Goal: Communication & Community: Answer question/provide support

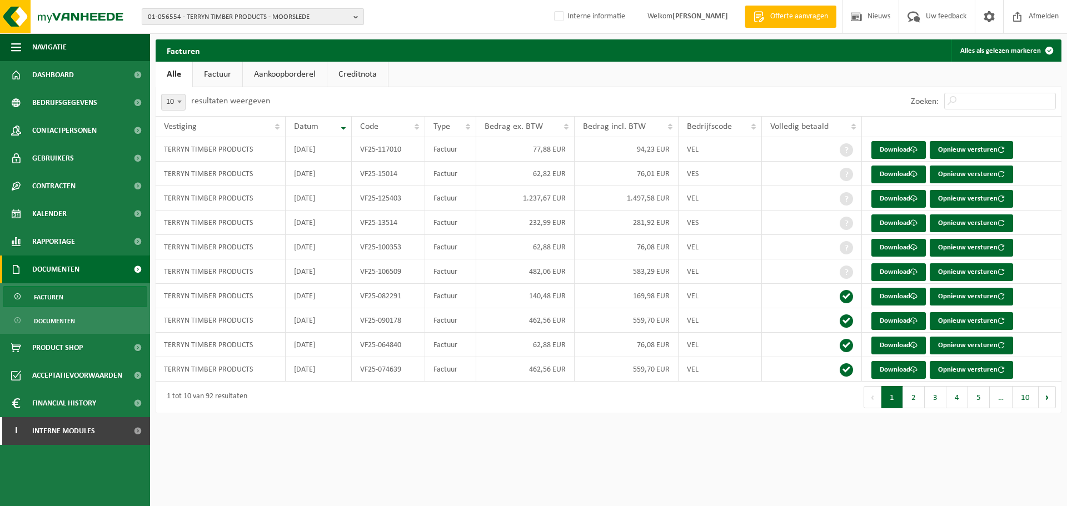
click at [222, 16] on span "01-056554 - TERRYN TIMBER PRODUCTS - MOORSLEDE" at bounding box center [248, 17] width 201 height 17
paste input "01-001206"
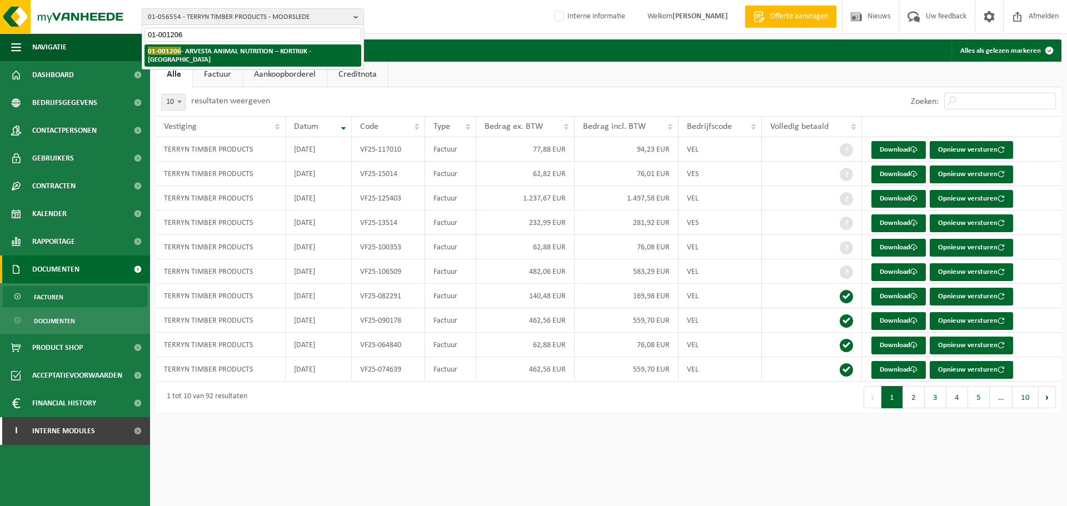
type input "01-001206"
click at [169, 47] on span "01-001206" at bounding box center [164, 51] width 33 height 8
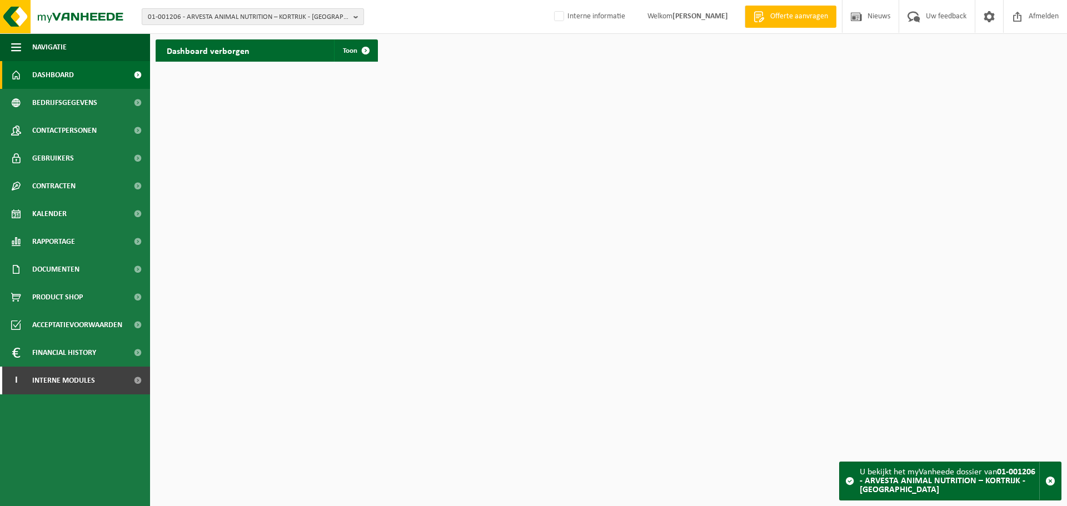
click at [226, 17] on span "01-001206 - ARVESTA ANIMAL NUTRITION – KORTRIJK - KORTRIJK" at bounding box center [248, 17] width 201 height 17
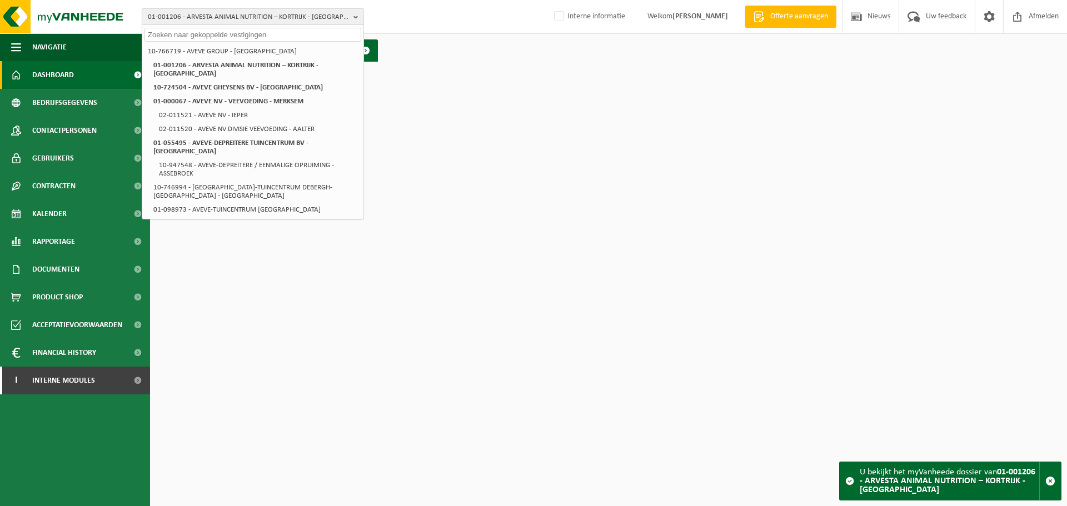
paste input "01-096769"
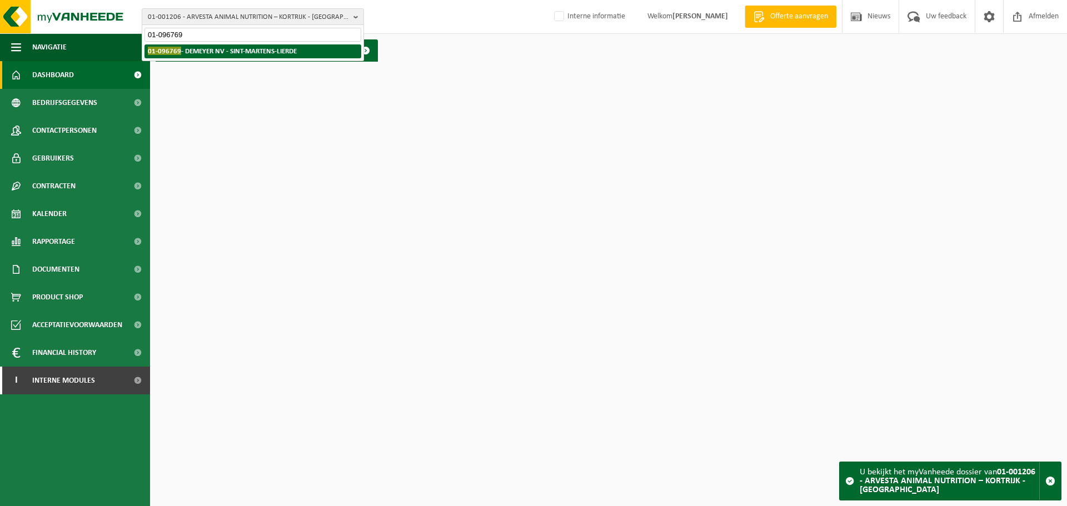
type input "01-096769"
click at [219, 49] on strong "01-096769 - DEMEYER NV - SINT-MARTENS-LIERDE" at bounding box center [222, 51] width 149 height 8
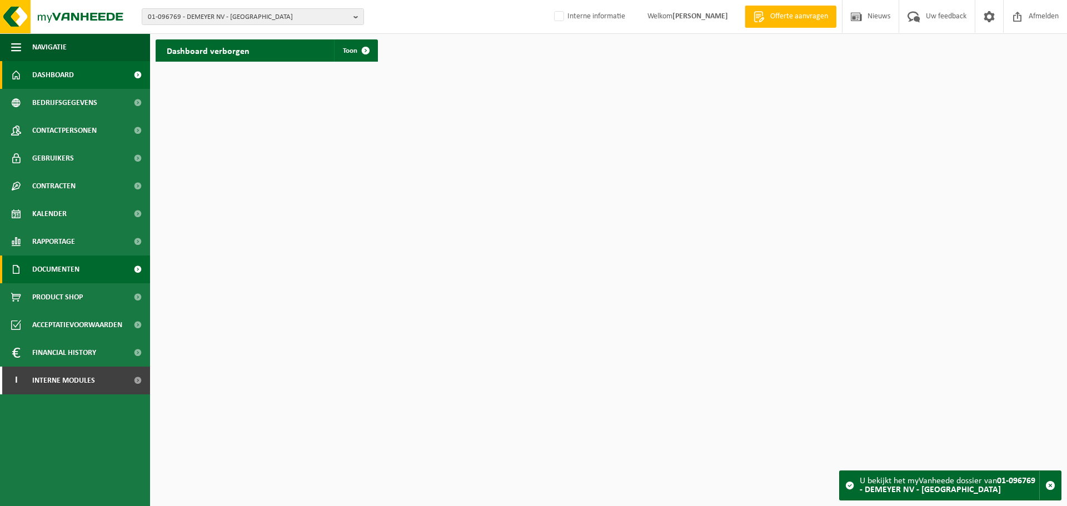
click at [64, 272] on span "Documenten" at bounding box center [55, 270] width 47 height 28
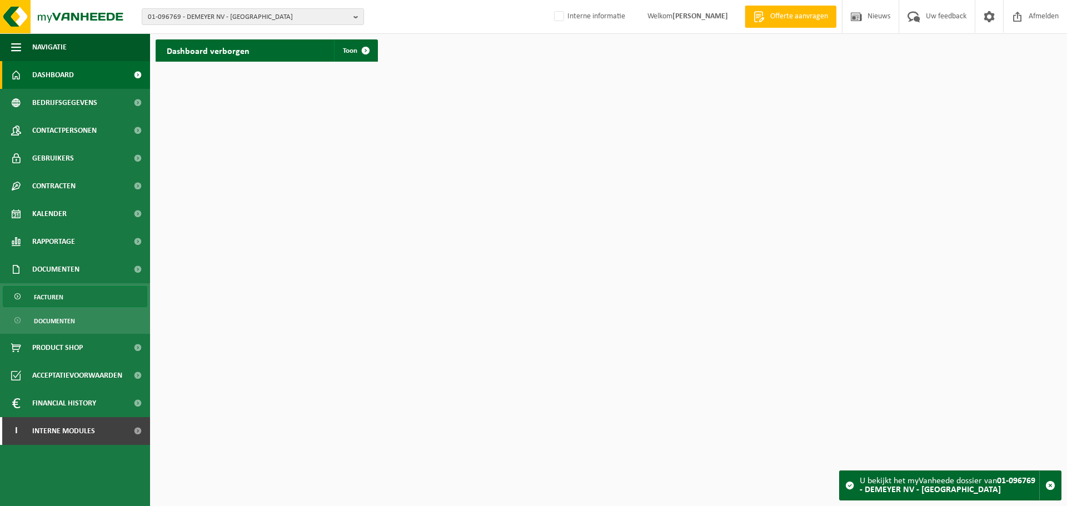
click at [45, 301] on span "Facturen" at bounding box center [48, 297] width 29 height 21
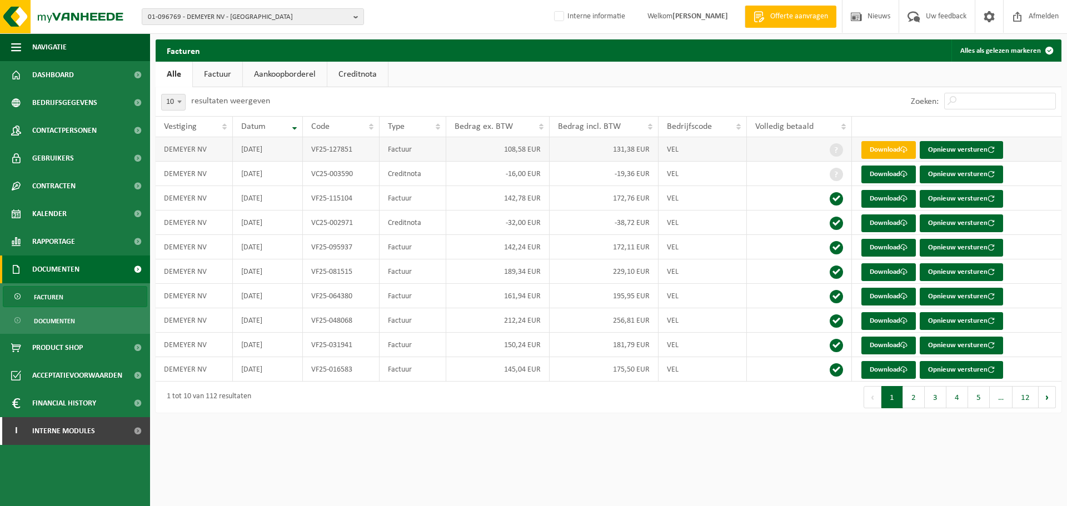
click at [892, 151] on link "Download" at bounding box center [888, 150] width 54 height 18
click at [627, 420] on div "Navigatie Offerte aanvragen Nieuws Uw feedback Afmelden Dashboard Bedrijfsgegev…" at bounding box center [533, 212] width 1067 height 424
click at [613, 203] on td "172,76 EUR" at bounding box center [604, 198] width 109 height 24
click at [592, 173] on td "-19,36 EUR" at bounding box center [604, 174] width 109 height 24
click at [698, 172] on td "VEL" at bounding box center [702, 174] width 88 height 24
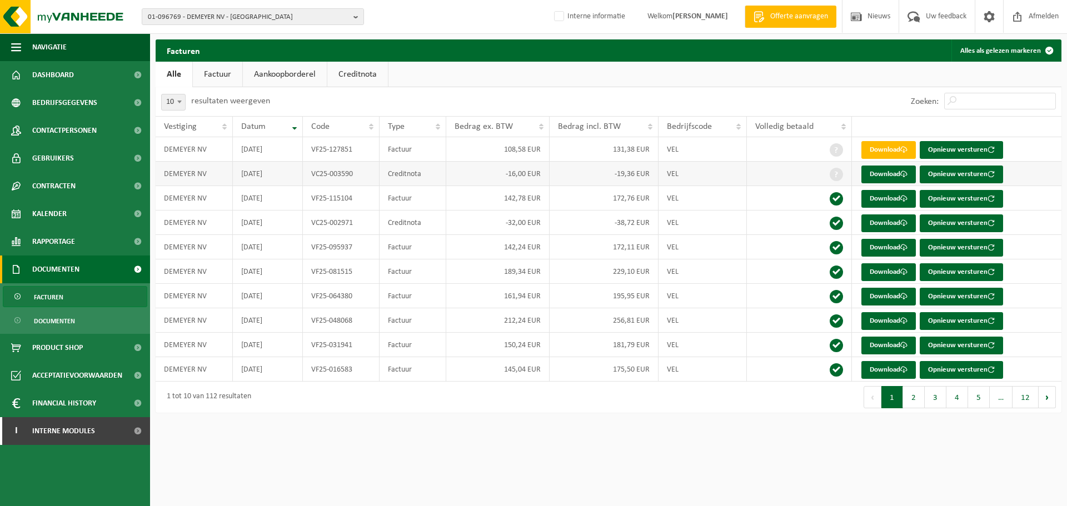
click at [642, 164] on td "-19,36 EUR" at bounding box center [604, 174] width 109 height 24
click at [687, 181] on td "VEL" at bounding box center [702, 174] width 88 height 24
click at [707, 176] on td "VEL" at bounding box center [702, 174] width 88 height 24
click at [524, 183] on td "-16,00 EUR" at bounding box center [497, 174] width 103 height 24
drag, startPoint x: 625, startPoint y: 179, endPoint x: 638, endPoint y: 187, distance: 15.9
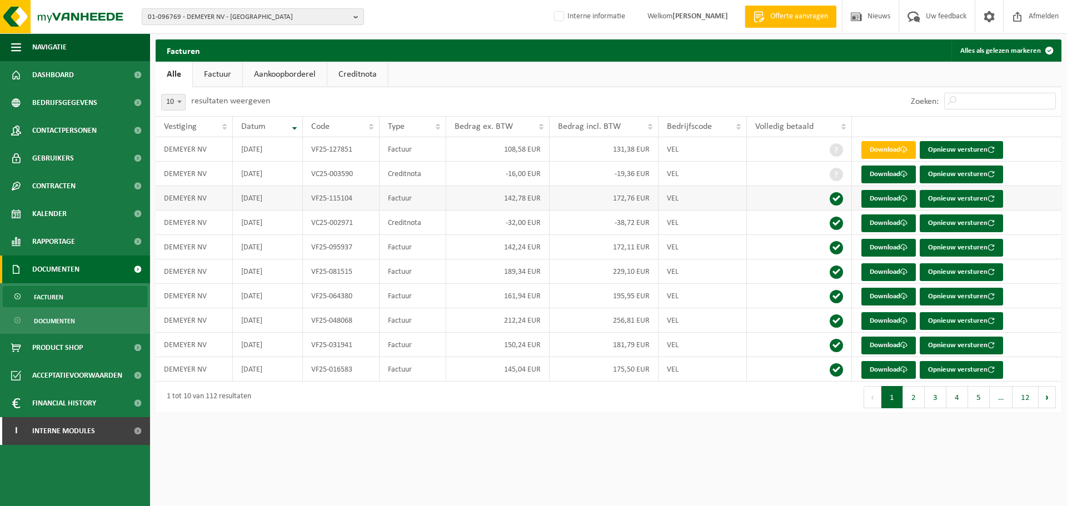
click at [626, 180] on td "-19,36 EUR" at bounding box center [604, 174] width 109 height 24
click at [366, 176] on td "VC25-003590" at bounding box center [341, 174] width 77 height 24
click at [561, 431] on html "01-096769 - DEMEYER NV - SINT-MARTENS-LIERDE 01-096769 - DEMEYER NV - SINT-MART…" at bounding box center [533, 253] width 1067 height 506
click at [580, 446] on html "01-096769 - DEMEYER NV - SINT-MARTENS-LIERDE 01-096769 - DEMEYER NV - SINT-MART…" at bounding box center [533, 253] width 1067 height 506
click at [355, 152] on td "VF25-127851" at bounding box center [341, 149] width 77 height 24
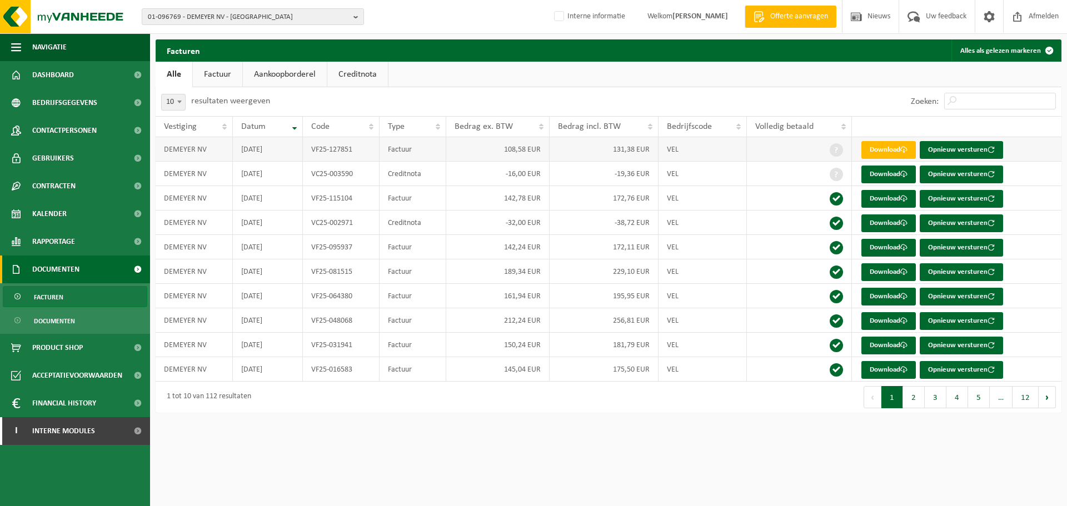
click at [350, 159] on td "VF25-127851" at bounding box center [341, 149] width 77 height 24
click at [393, 183] on td "Creditnota" at bounding box center [413, 174] width 66 height 24
click at [343, 177] on td "VC25-003590" at bounding box center [341, 174] width 77 height 24
click at [51, 121] on span "Contactpersonen" at bounding box center [64, 131] width 64 height 28
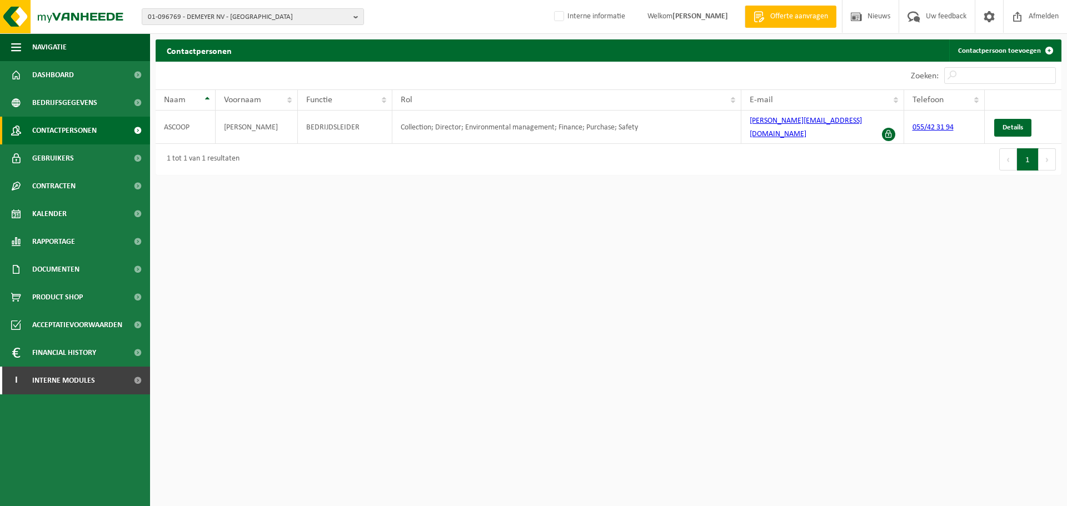
click at [673, 357] on html "01-096769 - DEMEYER NV - SINT-MARTENS-LIERDE 01-096769 - DEMEYER NV - SINT-MART…" at bounding box center [533, 253] width 1067 height 506
click at [653, 312] on html "01-096769 - DEMEYER NV - SINT-MARTENS-LIERDE 01-096769 - DEMEYER NV - SINT-MART…" at bounding box center [533, 253] width 1067 height 506
click at [637, 257] on html "01-096769 - DEMEYER NV - SINT-MARTENS-LIERDE 01-096769 - DEMEYER NV - SINT-MART…" at bounding box center [533, 253] width 1067 height 506
click at [585, 144] on div "1 tot 1 van 1 resultaten" at bounding box center [382, 159] width 453 height 31
click at [782, 155] on div "Eerste Vorige 1 Volgende Laatste" at bounding box center [834, 159] width 453 height 31
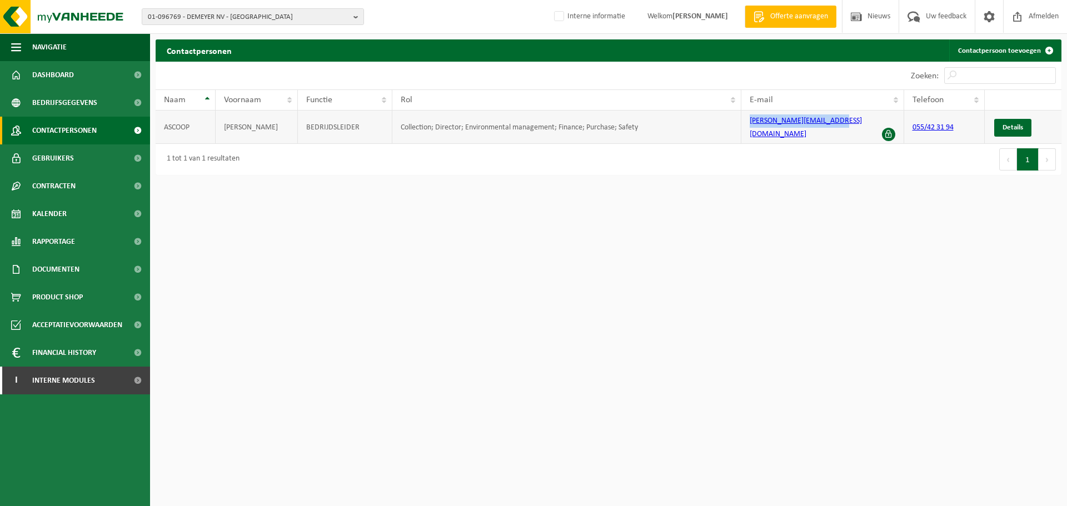
drag, startPoint x: 845, startPoint y: 124, endPoint x: 745, endPoint y: 124, distance: 100.6
click at [745, 124] on td "[PERSON_NAME][EMAIL_ADDRESS][DOMAIN_NAME]" at bounding box center [822, 127] width 163 height 33
copy link "[PERSON_NAME][EMAIL_ADDRESS][DOMAIN_NAME]"
click at [63, 272] on span "Documenten" at bounding box center [55, 270] width 47 height 28
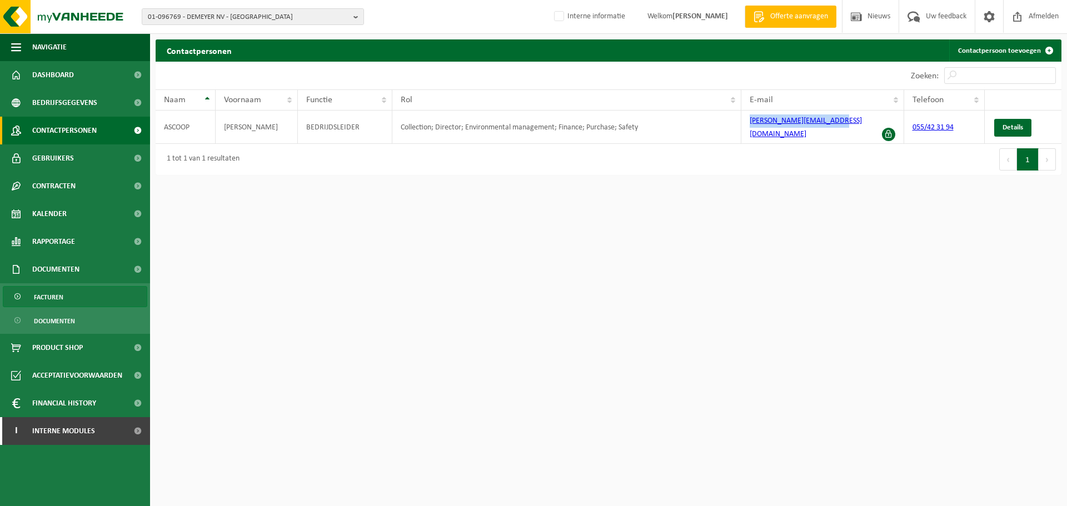
click at [45, 299] on span "Facturen" at bounding box center [48, 297] width 29 height 21
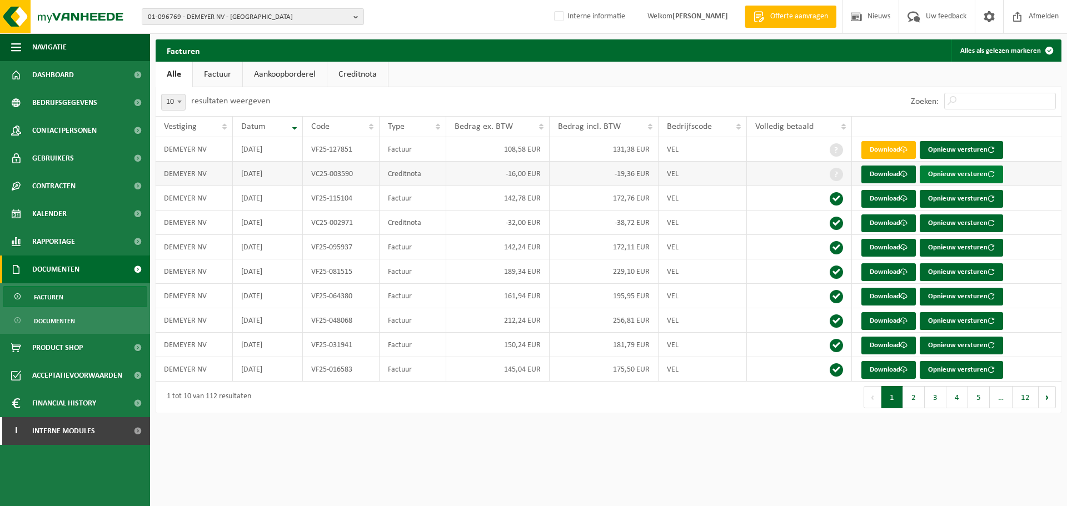
click at [955, 173] on button "Opnieuw versturen" at bounding box center [961, 175] width 83 height 18
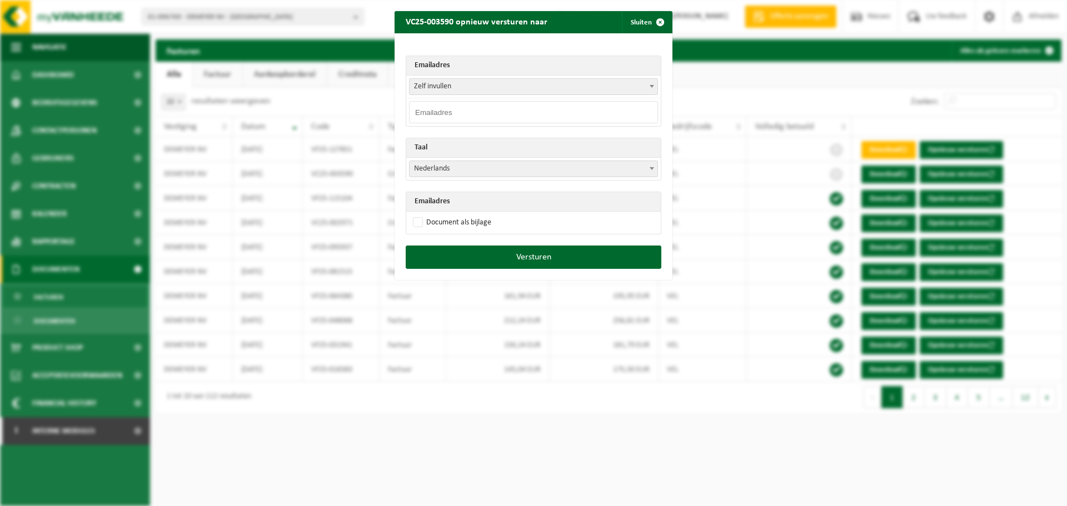
click at [492, 108] on input "email" at bounding box center [533, 112] width 249 height 22
paste input "agnes@demeyersanitair.be"
click at [430, 113] on input "agnes@demeyersanitair.be" at bounding box center [533, 112] width 249 height 22
type input "annick@demeyersanitair.be"
click at [443, 226] on label "Document als bijlage" at bounding box center [451, 222] width 81 height 17
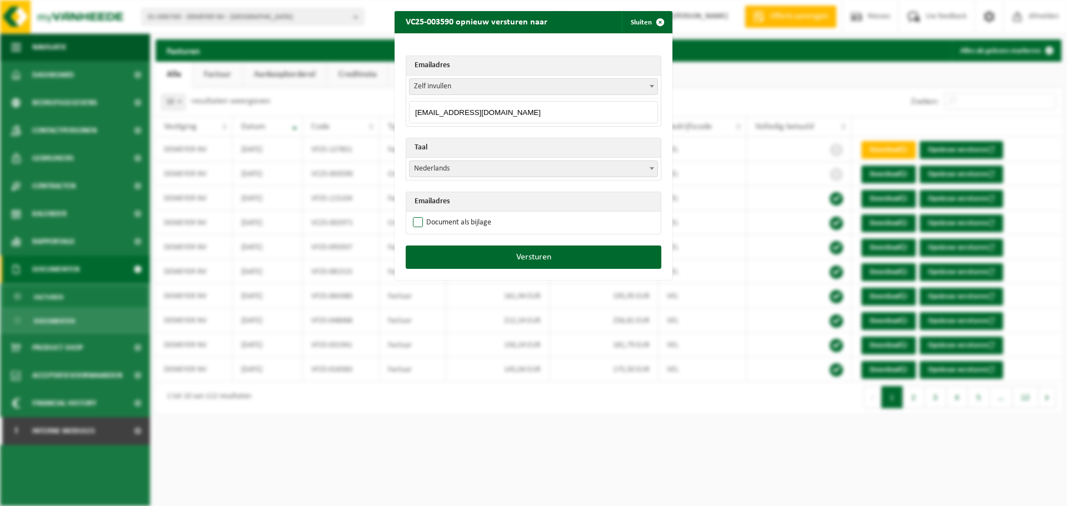
click at [443, 214] on input "Document als bijlage" at bounding box center [547, 214] width 278 height 1
checkbox input "true"
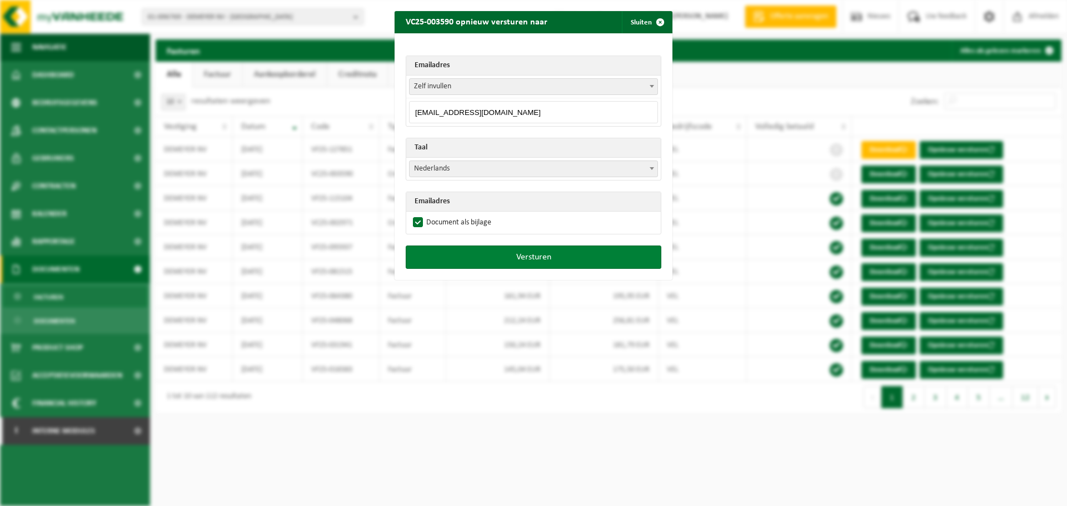
click at [531, 260] on button "Versturen" at bounding box center [534, 257] width 256 height 23
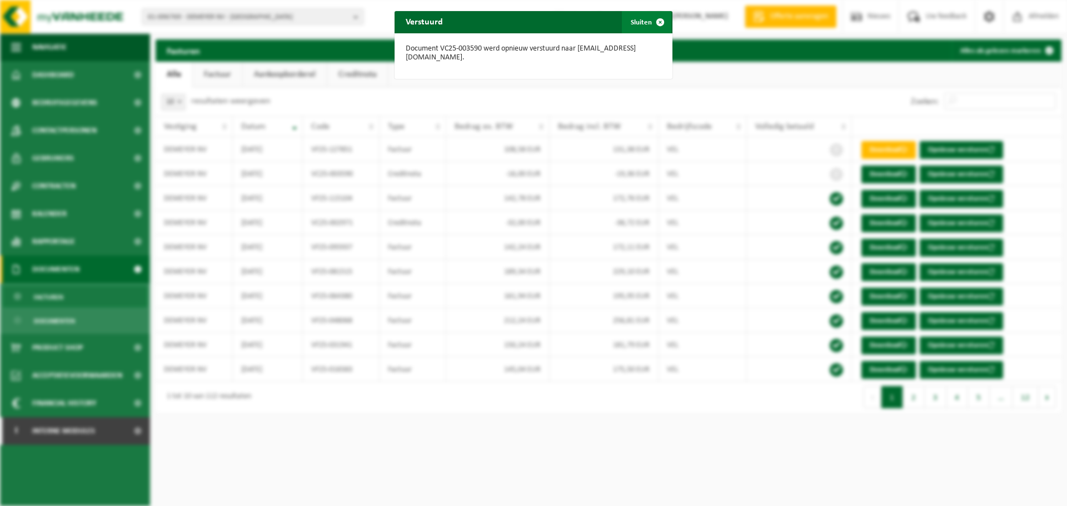
click at [634, 17] on button "Sluiten" at bounding box center [646, 22] width 49 height 22
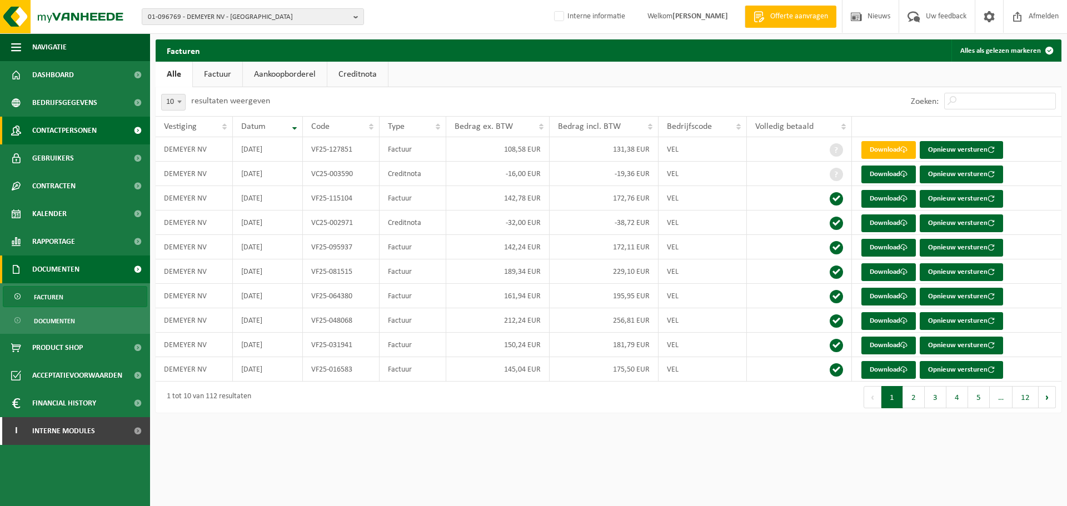
click at [96, 126] on span "Contactpersonen" at bounding box center [64, 131] width 64 height 28
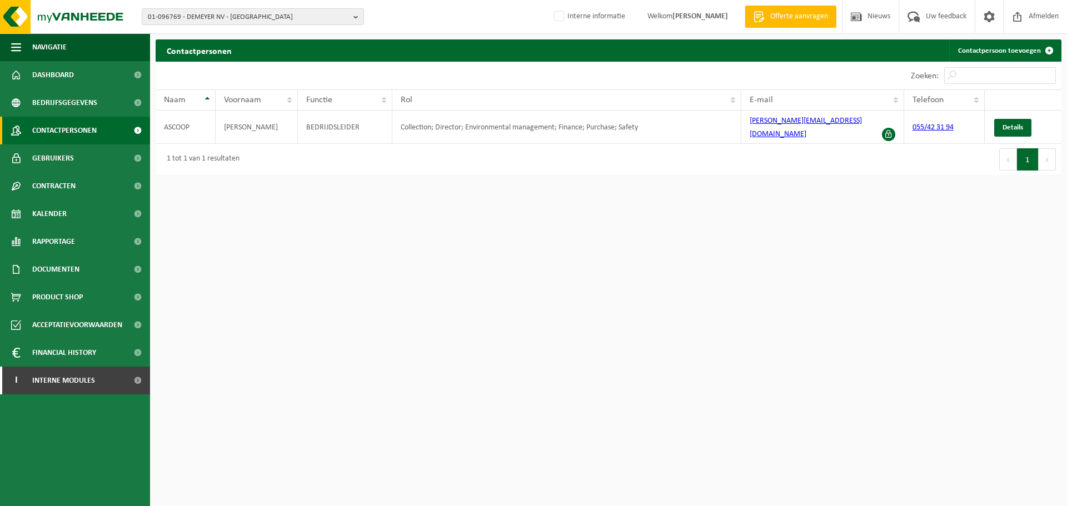
click at [663, 368] on html "01-096769 - DEMEYER NV - SINT-MARTENS-LIERDE 01-096769 - DEMEYER NV - SINT-MART…" at bounding box center [533, 253] width 1067 height 506
click at [466, 110] on th "Rol" at bounding box center [566, 99] width 349 height 21
drag, startPoint x: 381, startPoint y: 255, endPoint x: 372, endPoint y: 243, distance: 14.7
click at [379, 255] on html "01-096769 - DEMEYER NV - SINT-MARTENS-LIERDE 01-096769 - DEMEYER NV - SINT-MART…" at bounding box center [533, 253] width 1067 height 506
click at [374, 152] on div "1 tot 1 van 1 resultaten" at bounding box center [382, 159] width 453 height 31
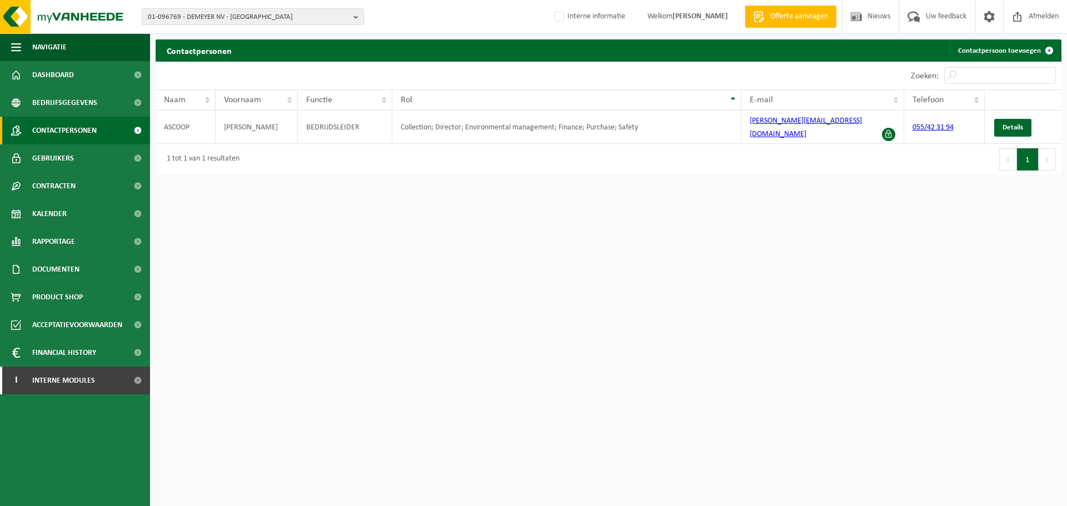
click at [560, 162] on div "1 tot 1 van 1 resultaten" at bounding box center [382, 159] width 453 height 31
click at [602, 146] on div "1 tot 1 van 1 resultaten" at bounding box center [382, 159] width 453 height 31
drag, startPoint x: 656, startPoint y: 126, endPoint x: 395, endPoint y: 127, distance: 261.2
click at [395, 127] on td "Collection; Director; Environmental management; Finance; Purchase; Safety" at bounding box center [566, 127] width 349 height 33
click at [465, 211] on html "01-096769 - DEMEYER NV - SINT-MARTENS-LIERDE 01-096769 - DEMEYER NV - SINT-MART…" at bounding box center [533, 253] width 1067 height 506
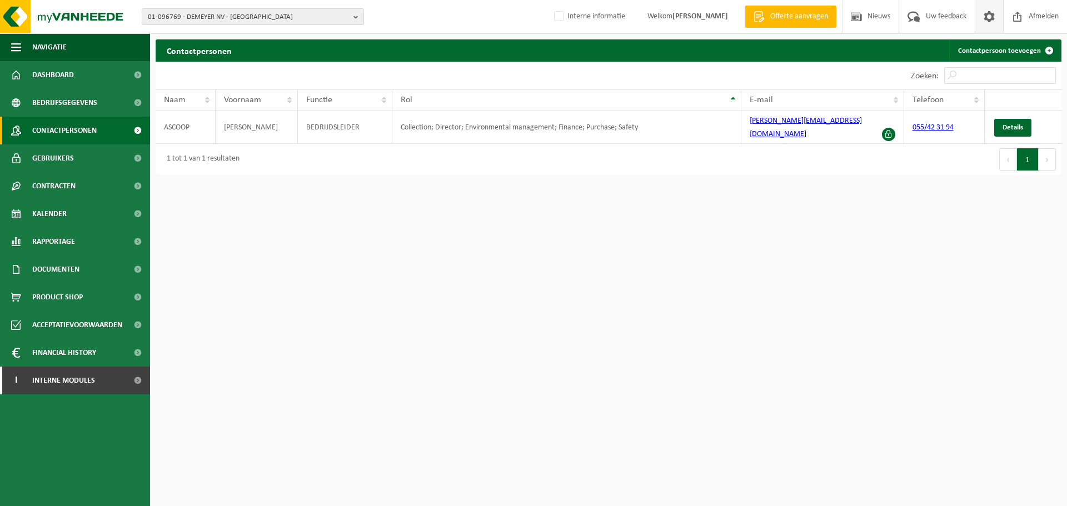
click at [992, 21] on span at bounding box center [989, 16] width 17 height 33
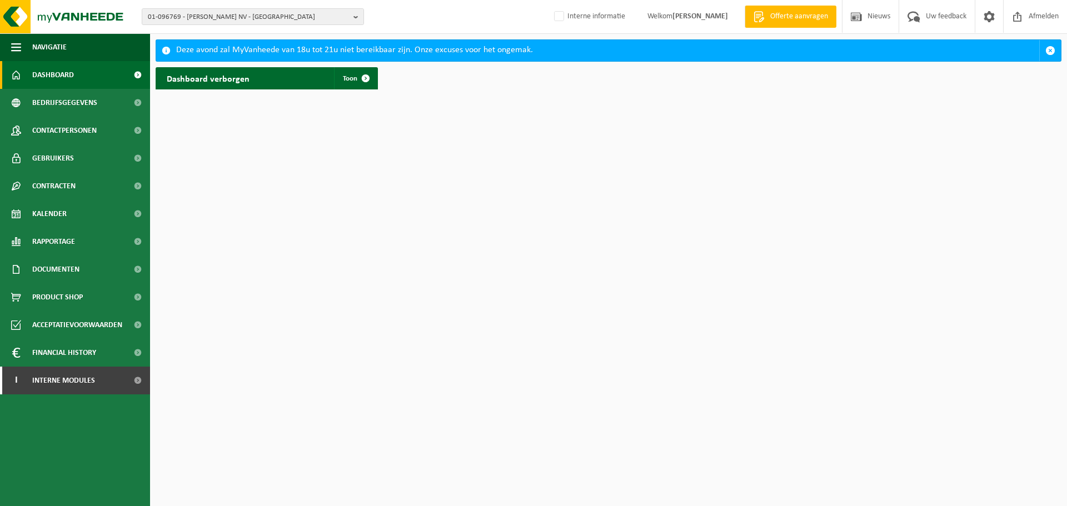
click at [259, 49] on div "Deze avond zal MyVanheede van 18u tot 21u niet bereikbaar zijn. Onze excuses vo…" at bounding box center [607, 50] width 863 height 21
